Goal: Transaction & Acquisition: Purchase product/service

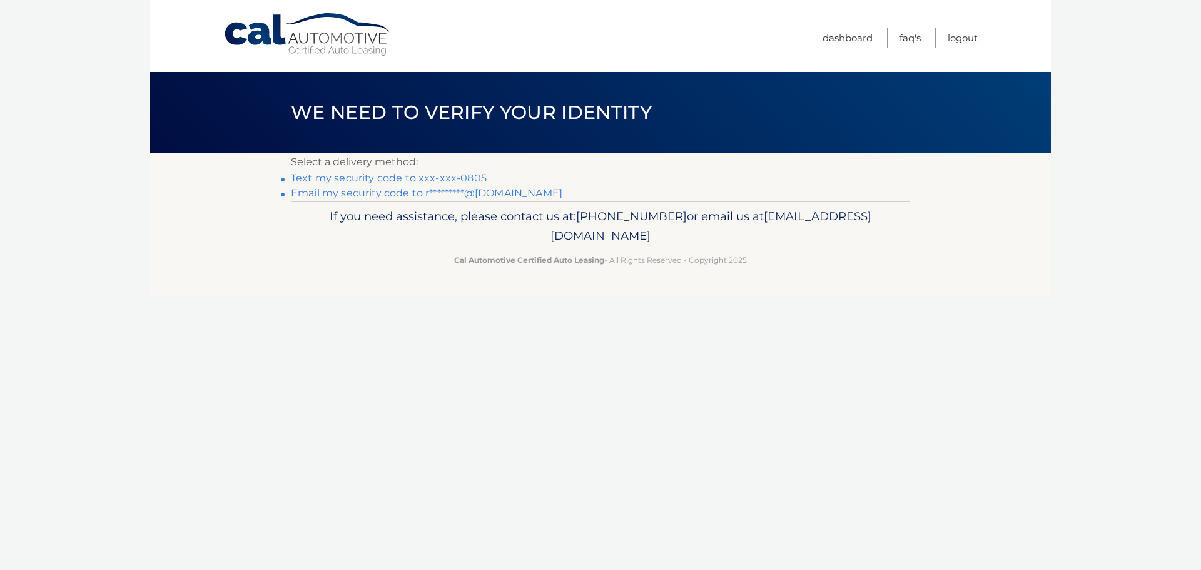
click at [468, 174] on link "Text my security code to xxx-xxx-0805" at bounding box center [389, 178] width 196 height 12
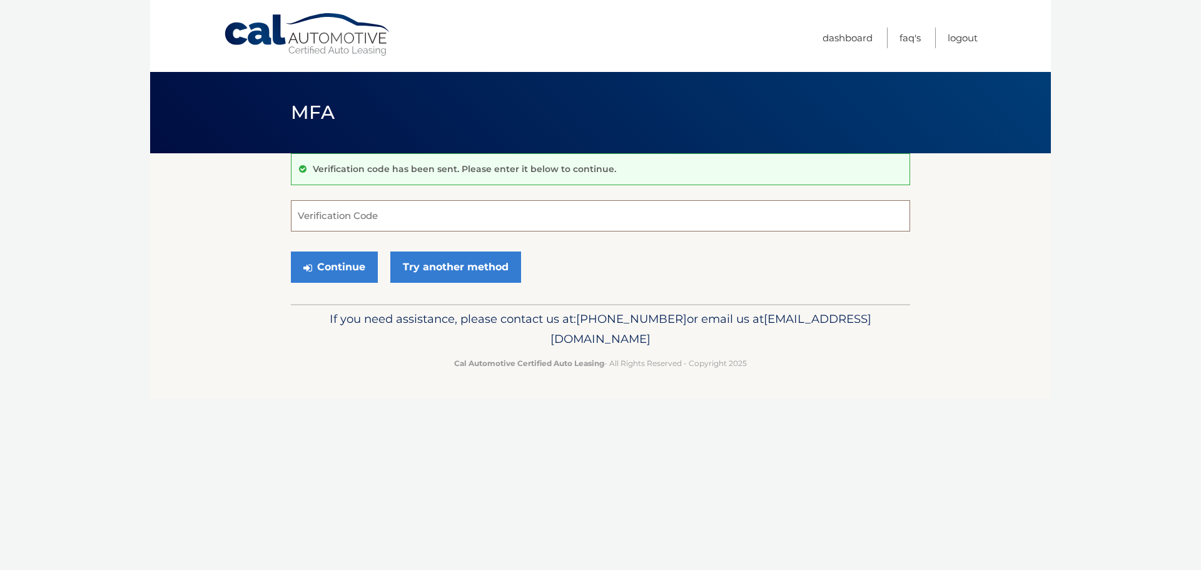
click at [372, 205] on input "Verification Code" at bounding box center [600, 215] width 619 height 31
type input "911184"
click at [350, 271] on button "Continue" at bounding box center [334, 266] width 87 height 31
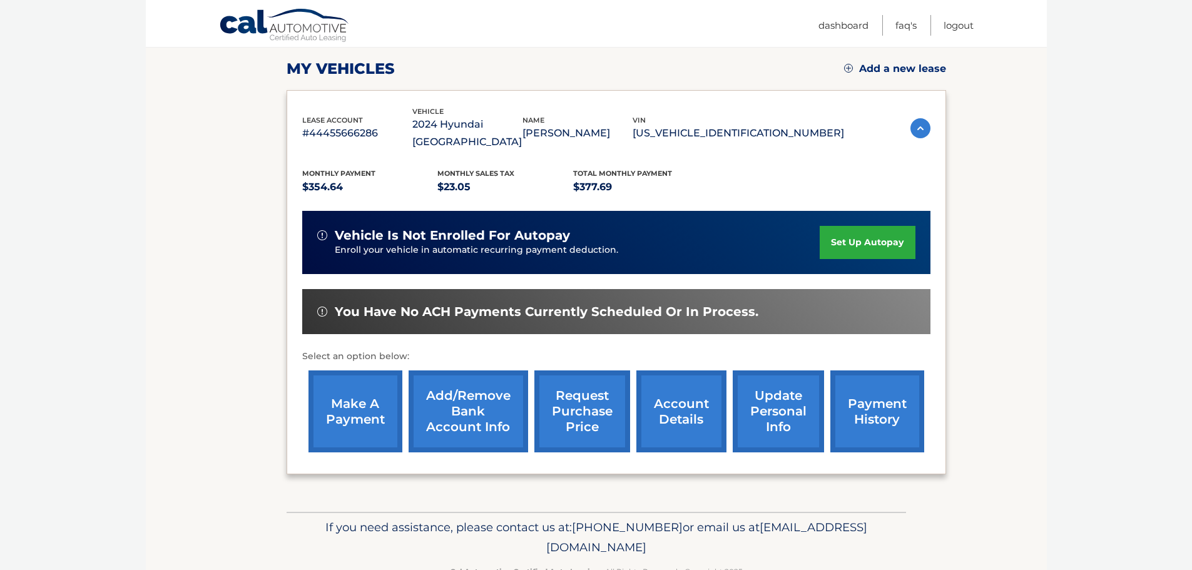
scroll to position [188, 0]
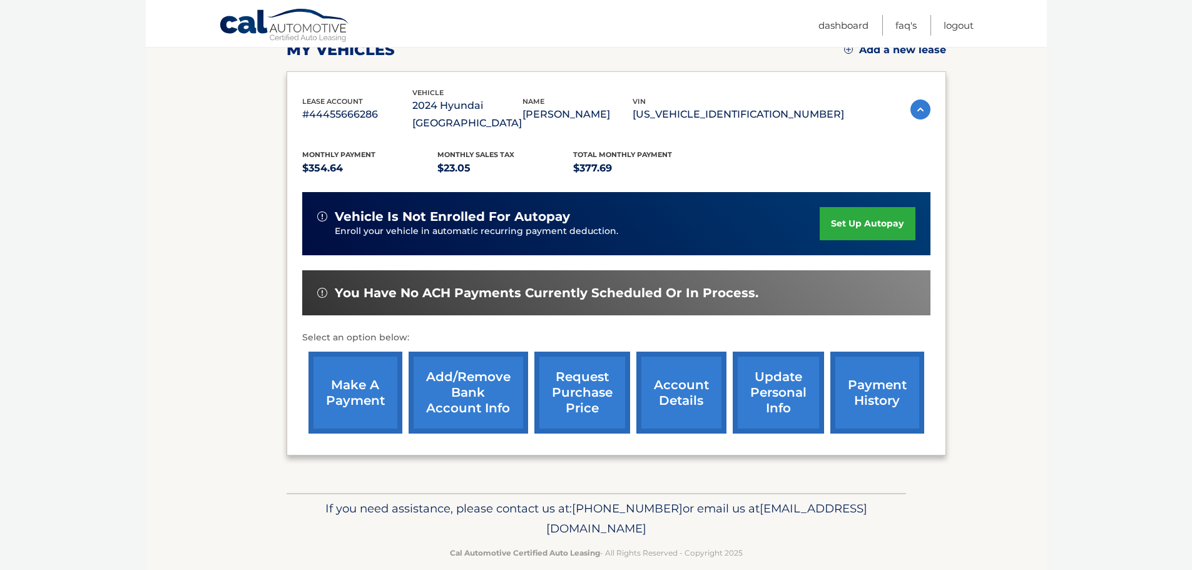
click at [345, 375] on link "make a payment" at bounding box center [355, 393] width 94 height 82
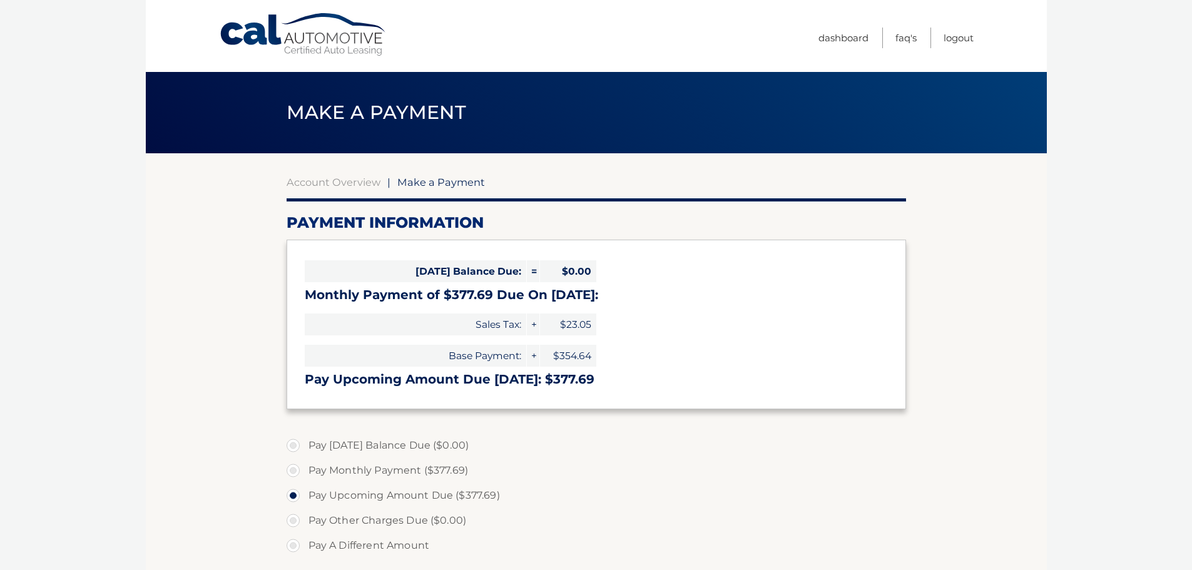
select select "NWU1NGM0Y2QtYzViNC00YTkwLWFiNDgtYjAzMmE1NDRjNzQ0"
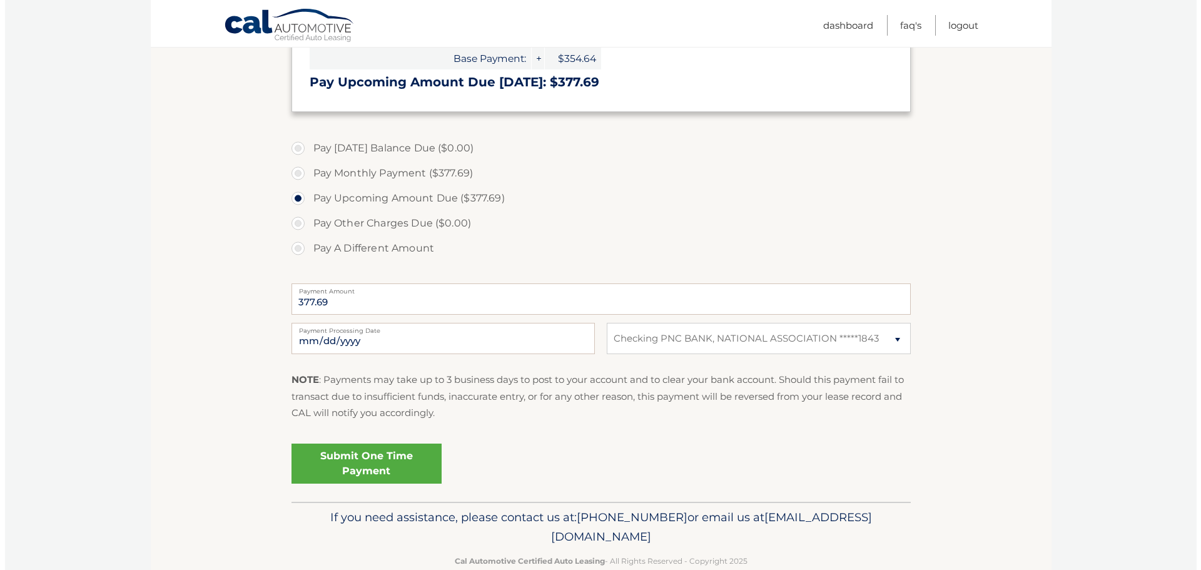
scroll to position [313, 0]
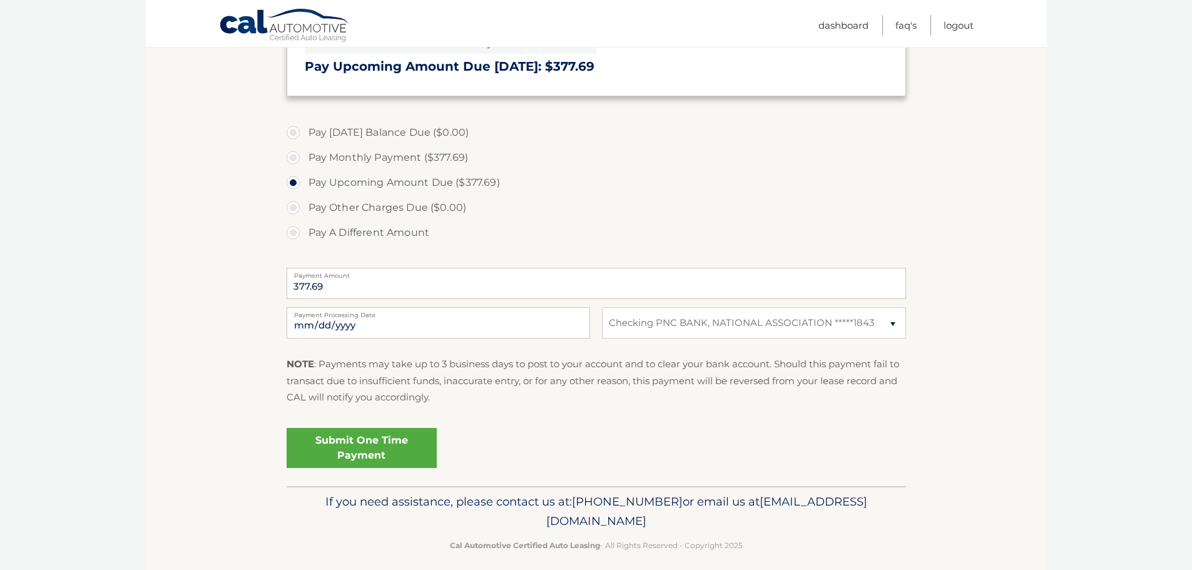
click at [388, 449] on link "Submit One Time Payment" at bounding box center [361, 448] width 150 height 40
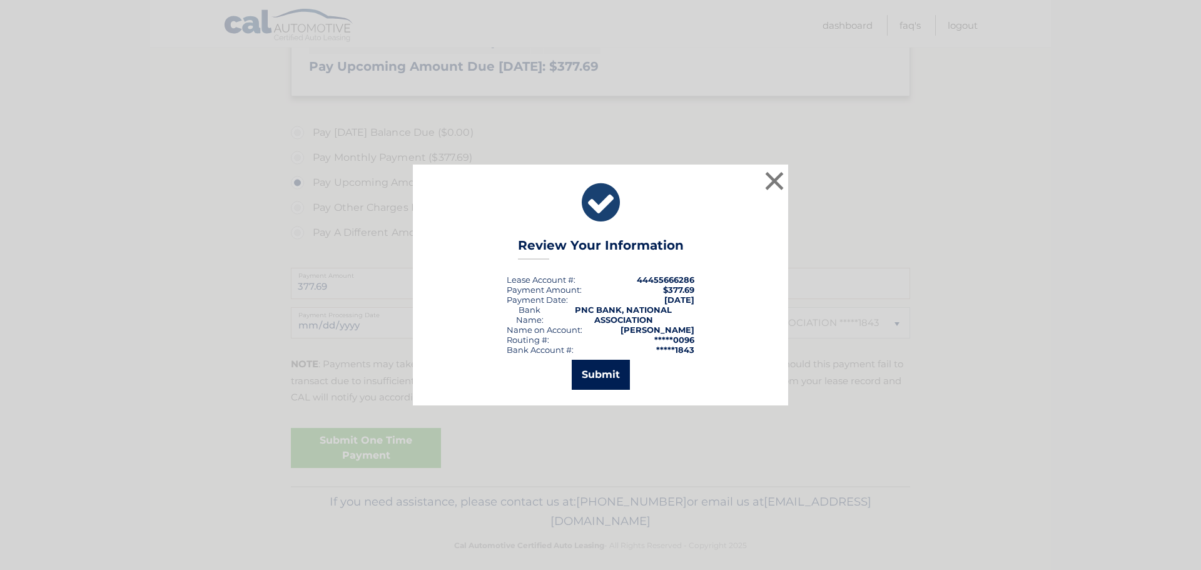
click at [612, 380] on button "Submit" at bounding box center [601, 375] width 58 height 30
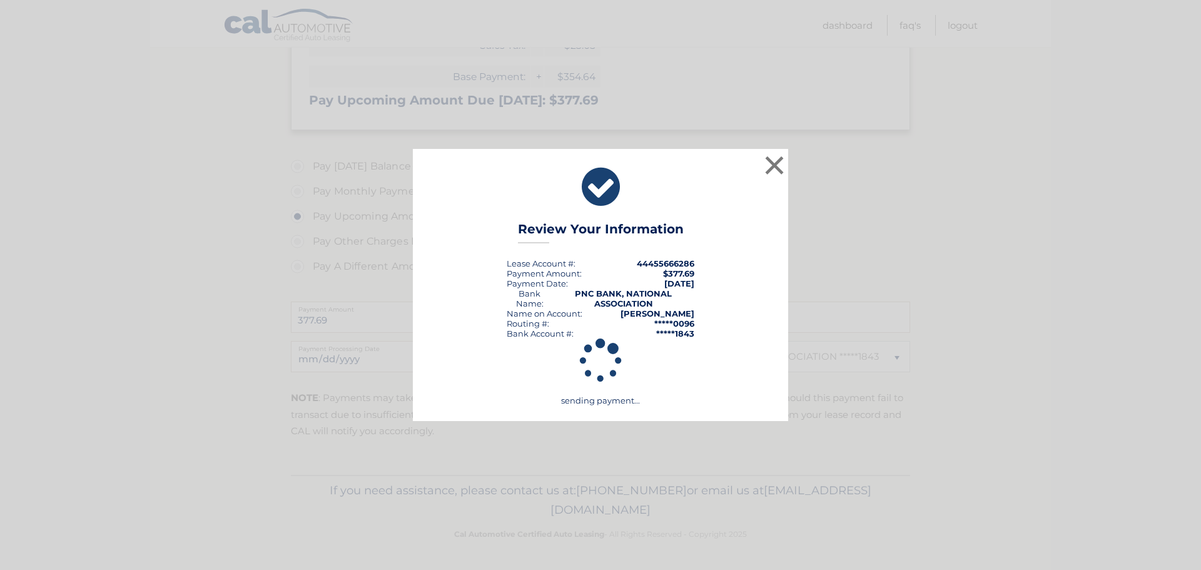
scroll to position [279, 0]
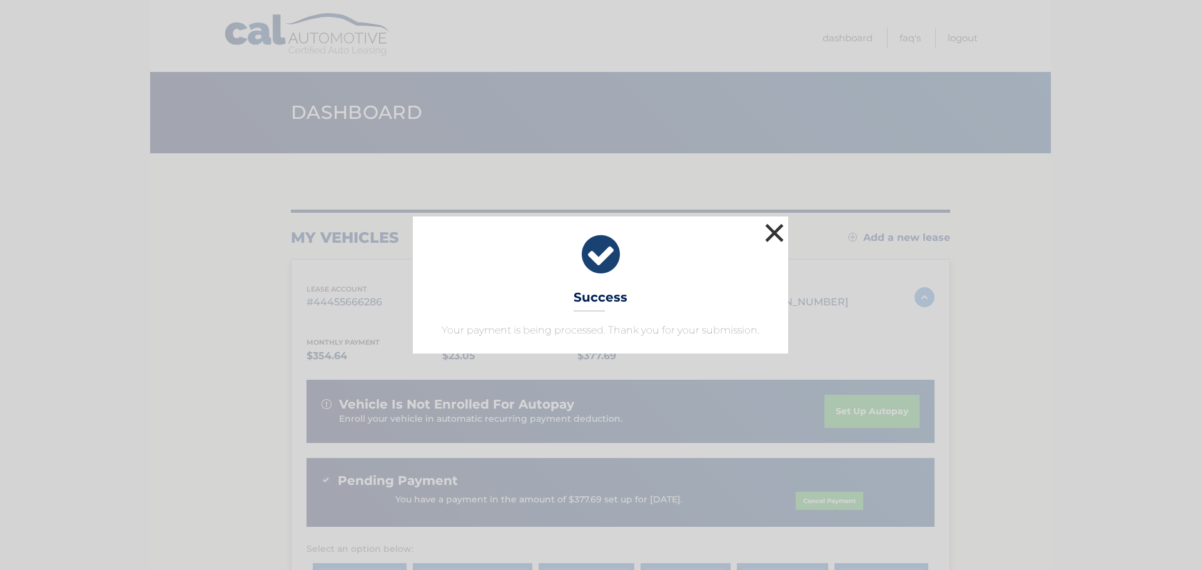
click at [779, 230] on button "×" at bounding box center [774, 232] width 25 height 25
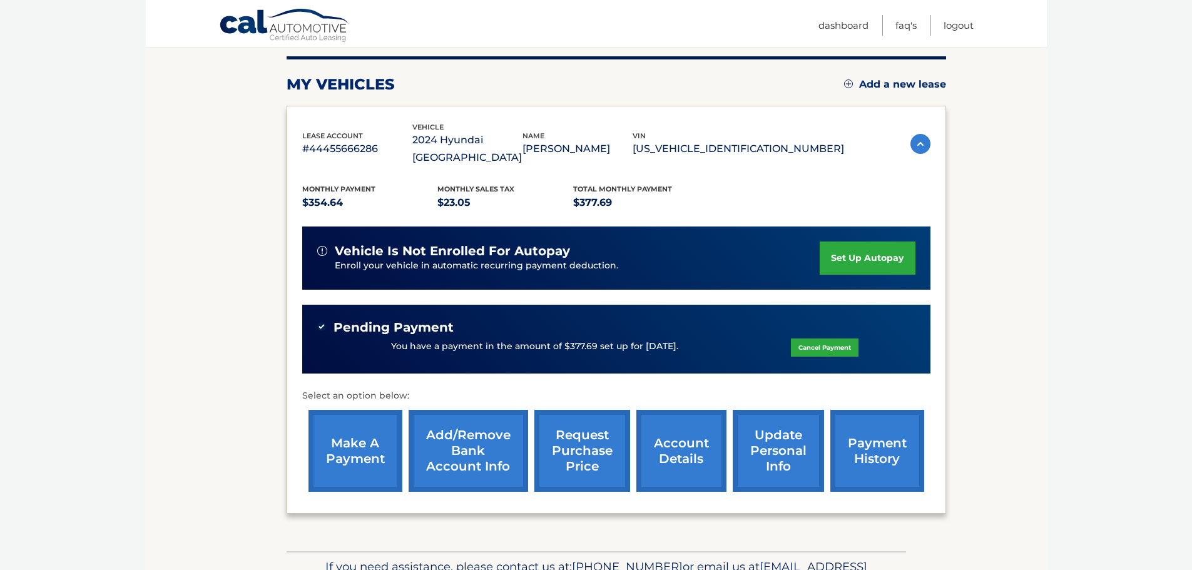
scroll to position [212, 0]
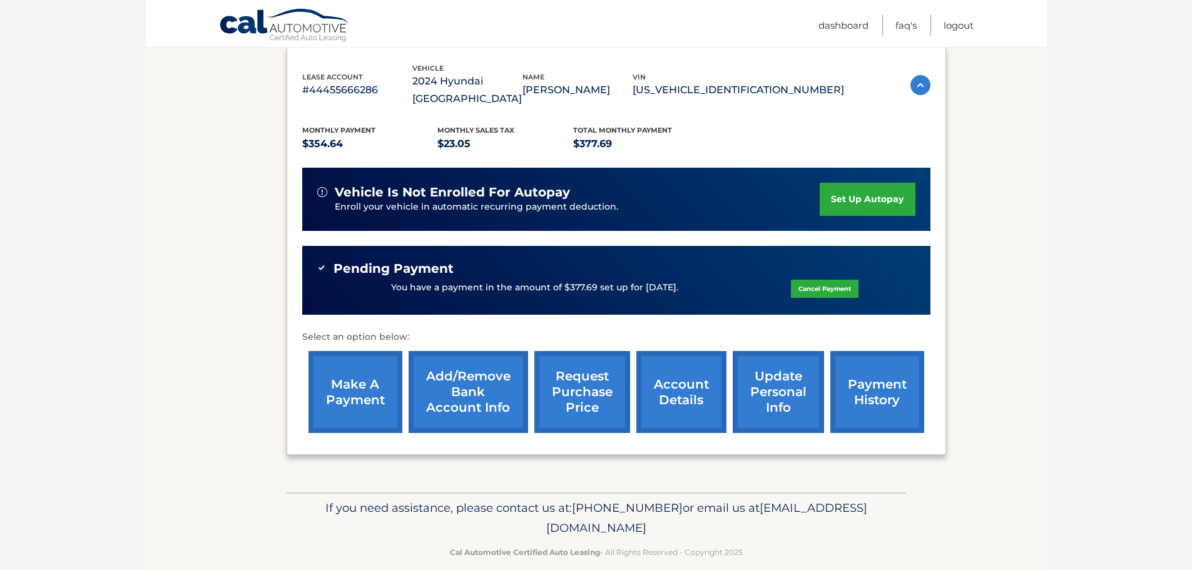
click at [978, 34] on div "Cal Automotive Menu Dashboard FAQ's Logout" at bounding box center [596, 23] width 901 height 47
click at [956, 28] on link "Logout" at bounding box center [958, 25] width 30 height 21
